Goal: Task Accomplishment & Management: Manage account settings

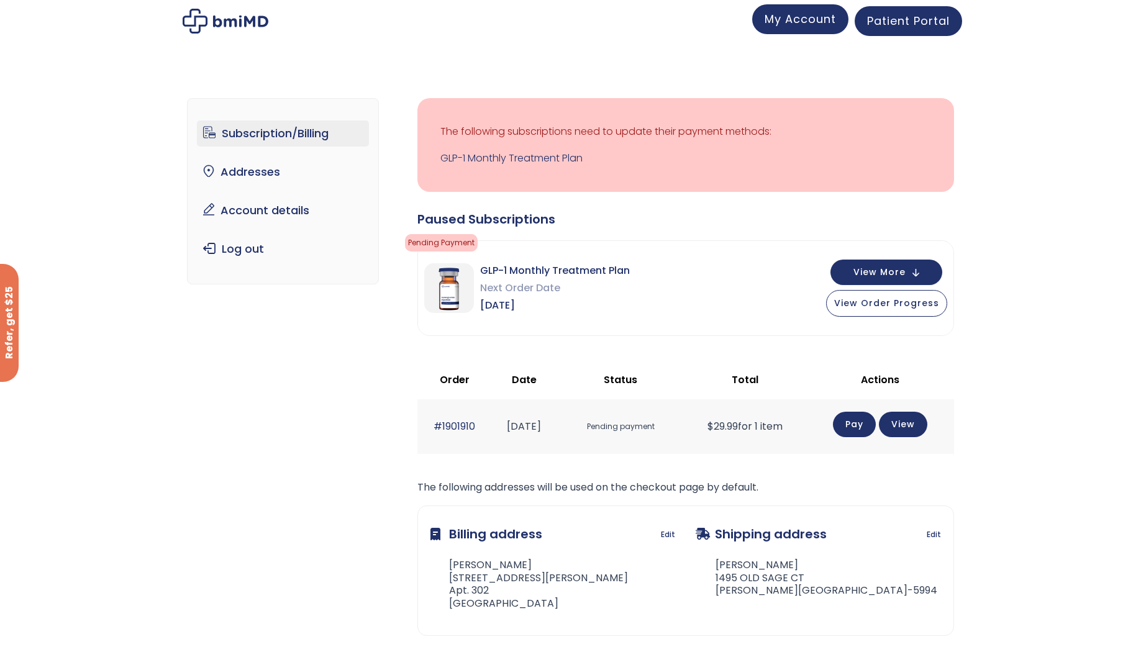
click at [835, 20] on link "My Account" at bounding box center [800, 19] width 96 height 30
click at [915, 427] on link "View" at bounding box center [903, 422] width 48 height 25
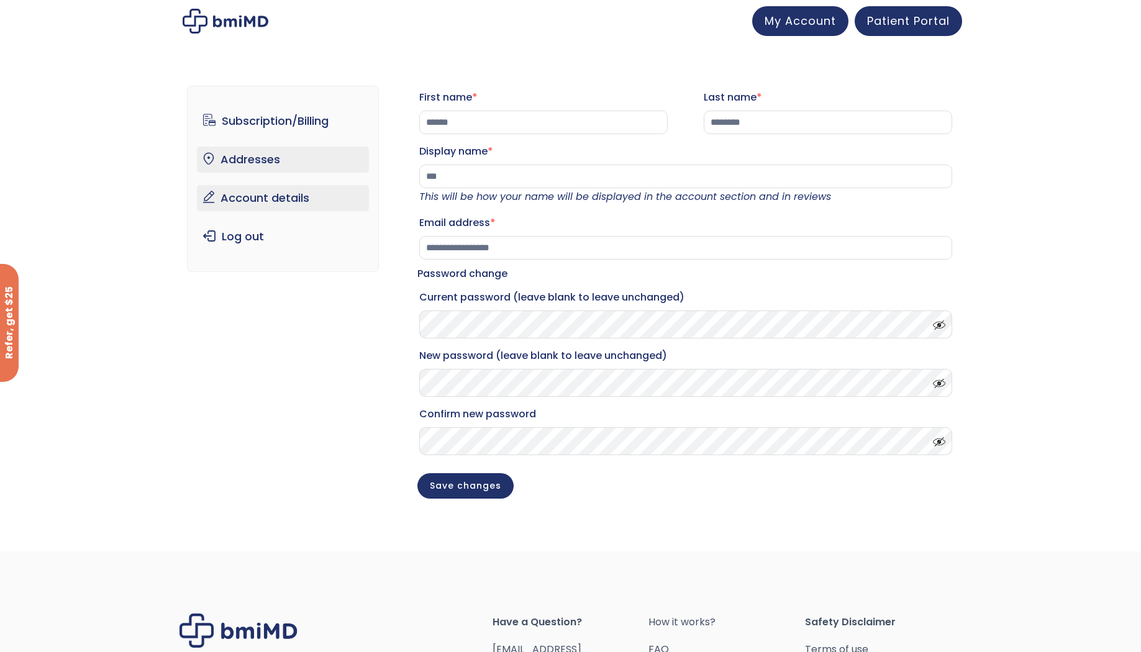
click at [221, 155] on link "Addresses" at bounding box center [283, 160] width 172 height 26
